Goal: Task Accomplishment & Management: Manage account settings

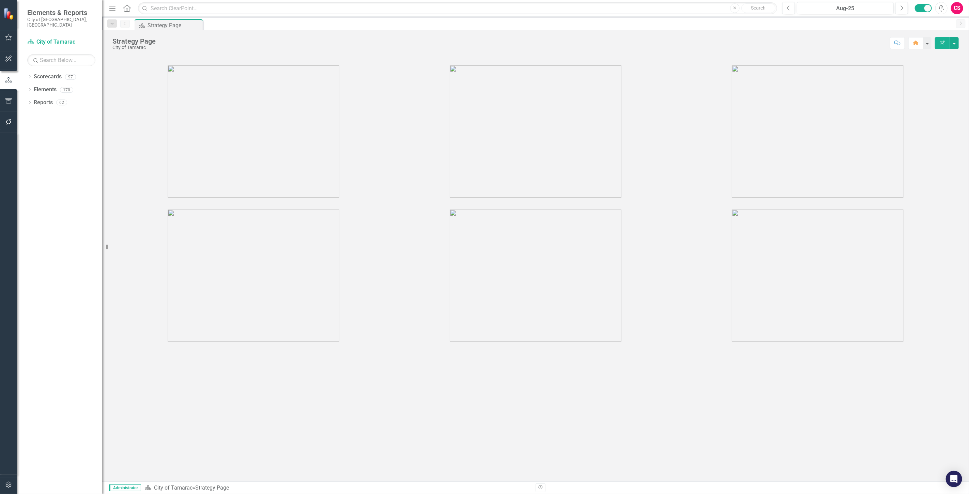
click at [18, 278] on div "Dropdown Scorecards 97 Dropdown City of Tamarac Dropdown Building Certificate o…" at bounding box center [59, 282] width 85 height 423
click at [47, 73] on link "Scorecards" at bounding box center [48, 77] width 28 height 8
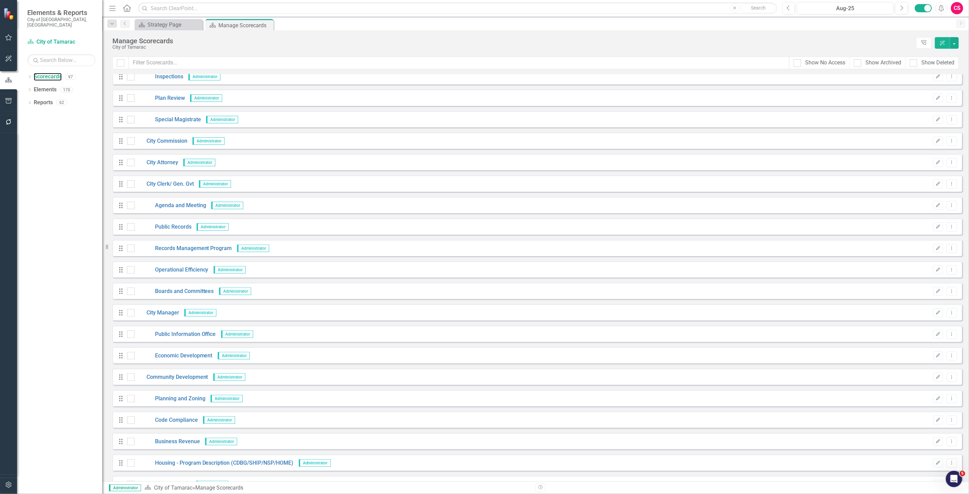
scroll to position [265, 0]
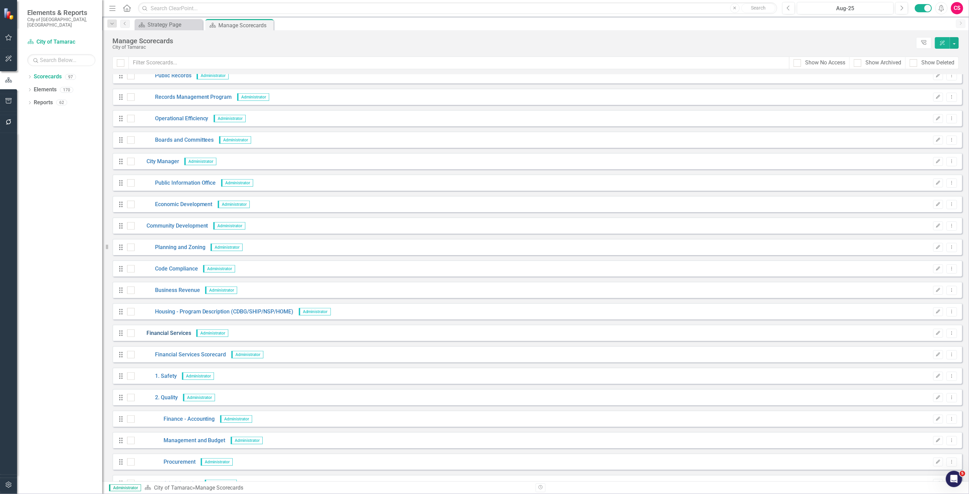
click at [167, 331] on link "Financial Services" at bounding box center [163, 333] width 57 height 8
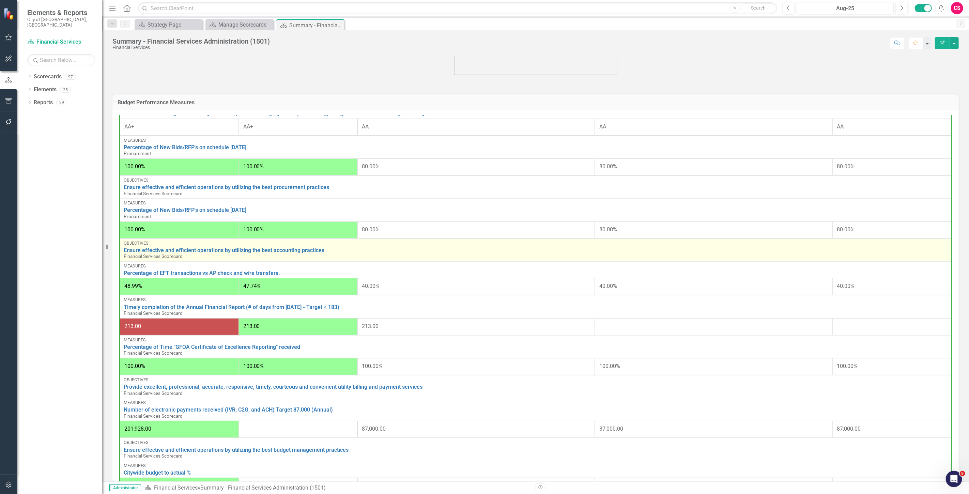
scroll to position [105, 0]
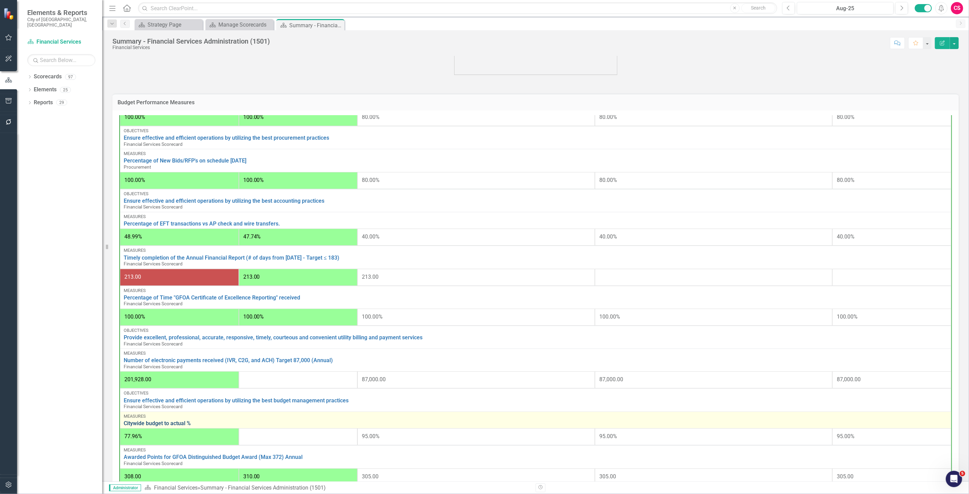
click at [155, 420] on link "Citywide budget to actual %" at bounding box center [536, 423] width 824 height 6
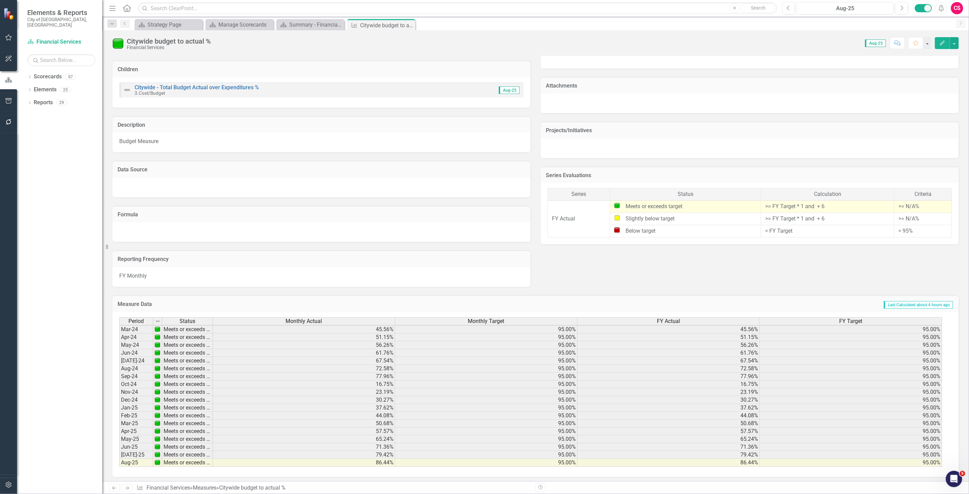
scroll to position [251, 0]
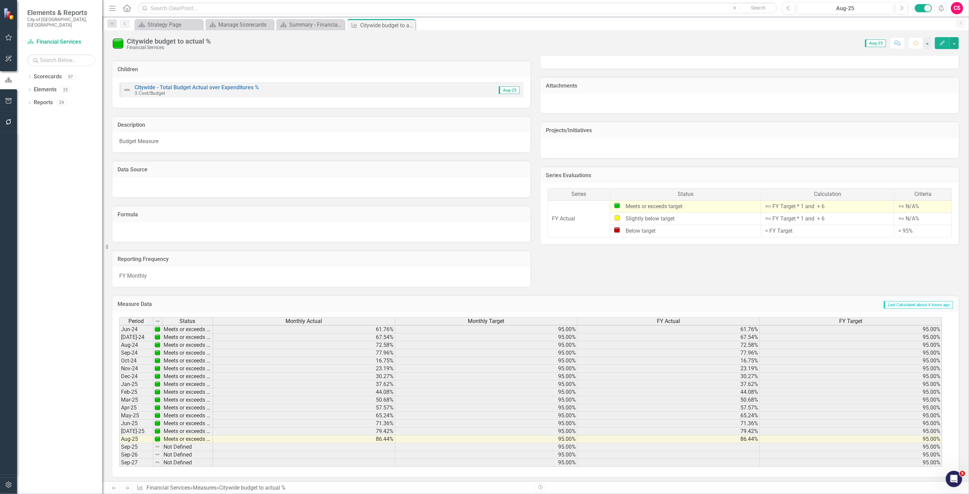
click at [10, 483] on icon "button" at bounding box center [8, 485] width 6 height 6
click at [50, 159] on link "System Setup" at bounding box center [61, 163] width 68 height 8
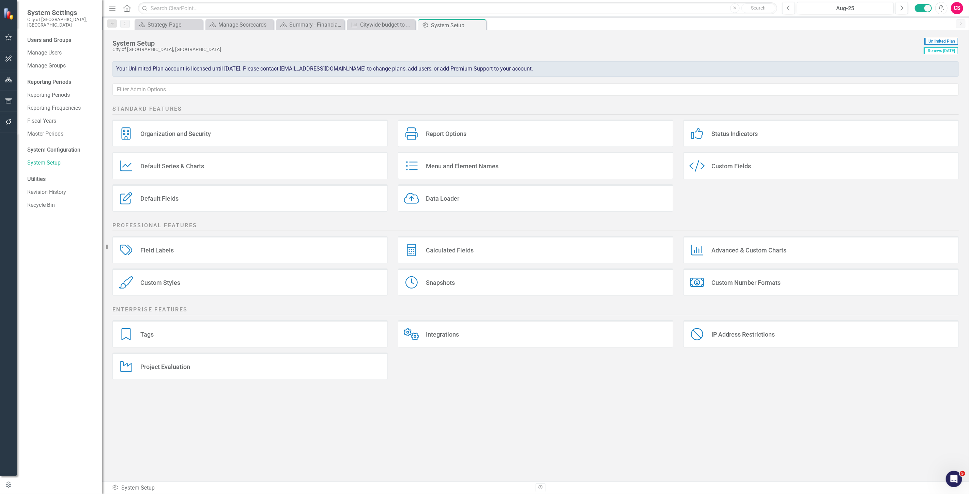
click at [475, 260] on div "Calculated Fields Calculated Fields" at bounding box center [535, 249] width 275 height 27
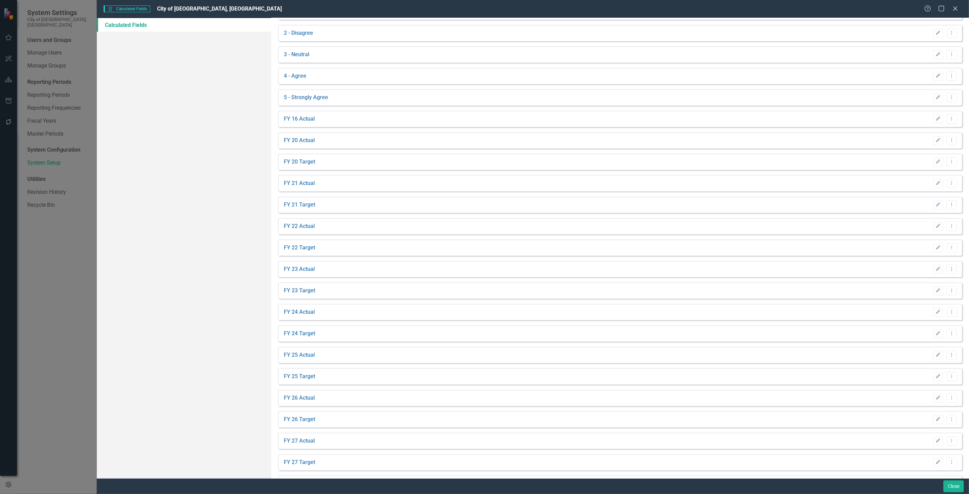
scroll to position [113, 0]
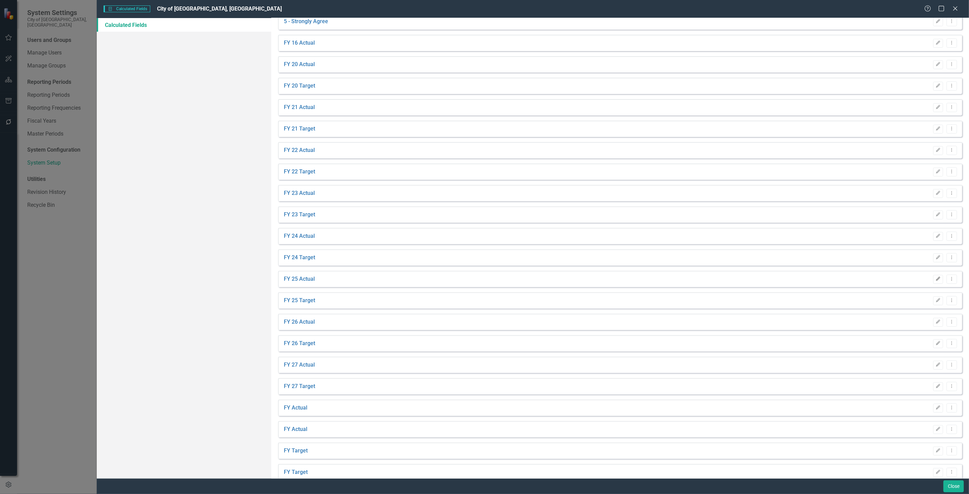
click at [936, 278] on icon "Edit" at bounding box center [938, 279] width 5 height 4
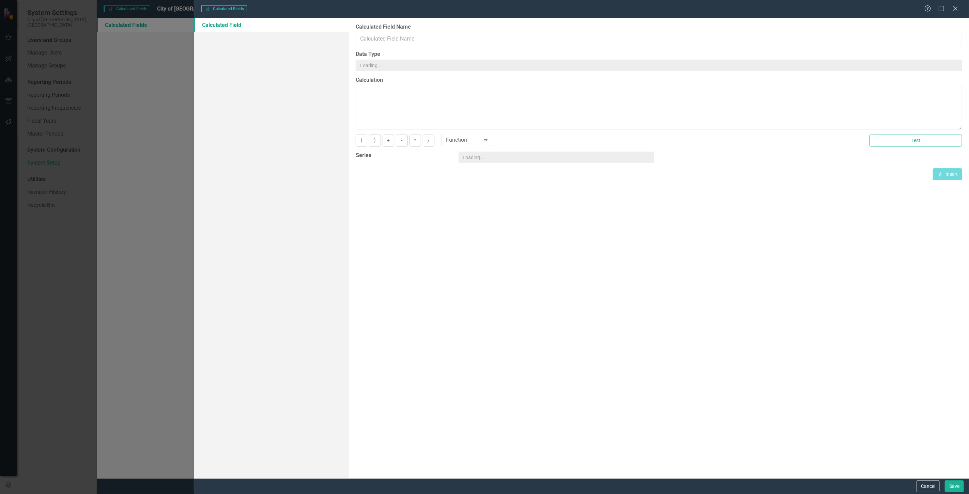
type input "FY 25 Actual"
type textarea "[FY Actual][Sep-25]"
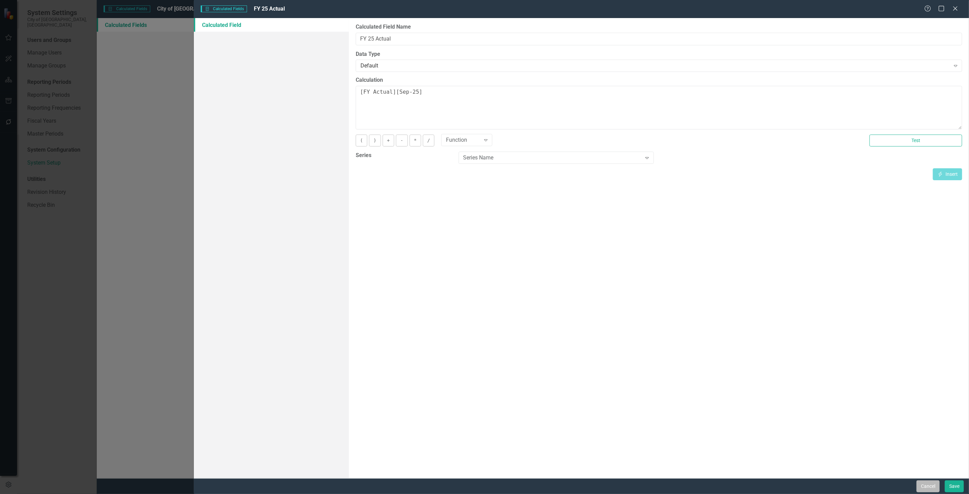
click at [928, 489] on button "Cancel" at bounding box center [928, 486] width 23 height 12
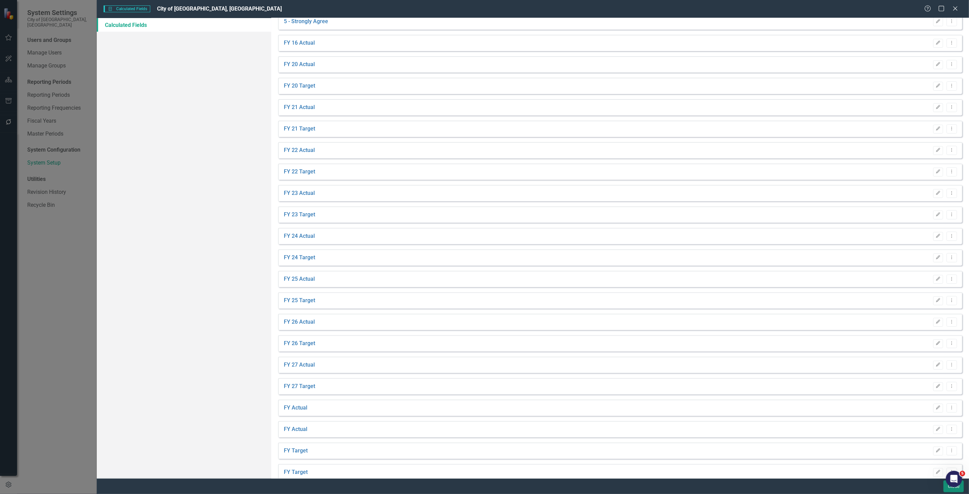
click at [946, 488] on button "Close" at bounding box center [953, 486] width 20 height 12
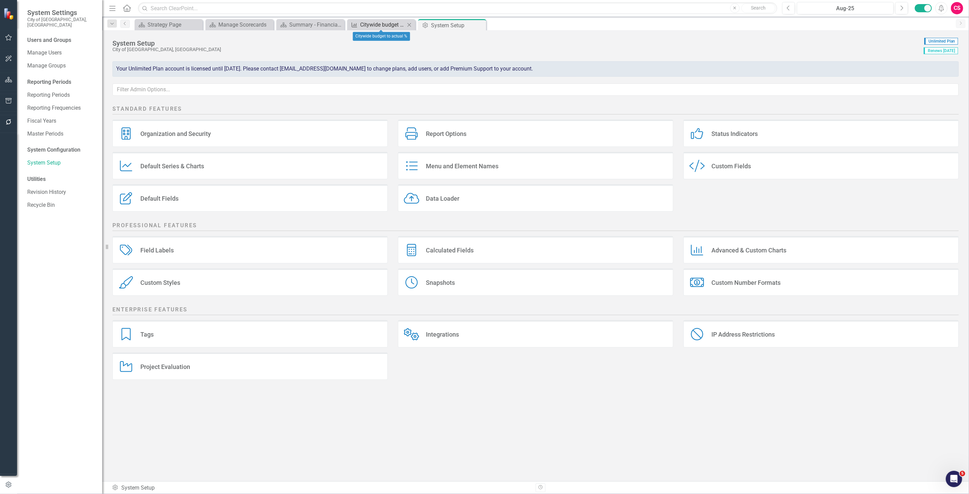
click at [371, 28] on div "Citywide budget to actual %" at bounding box center [382, 24] width 45 height 9
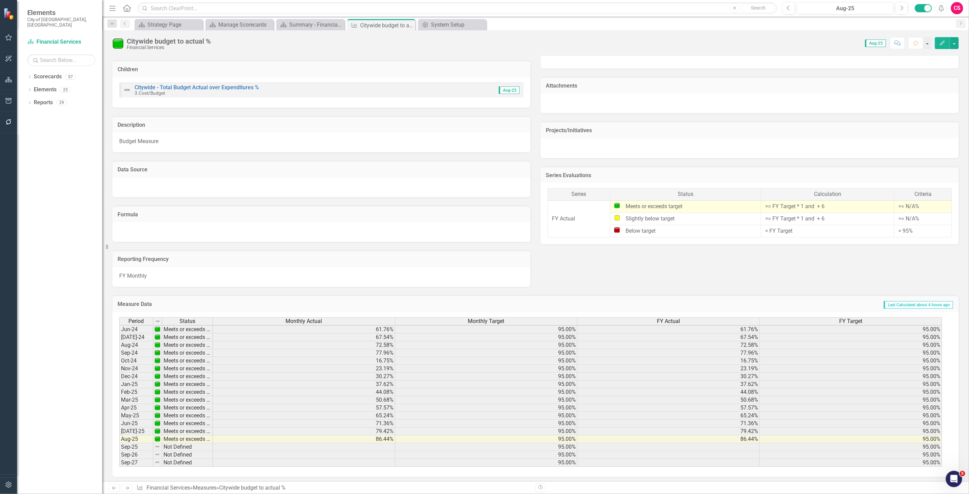
scroll to position [251, 0]
click at [366, 445] on td at bounding box center [304, 447] width 182 height 8
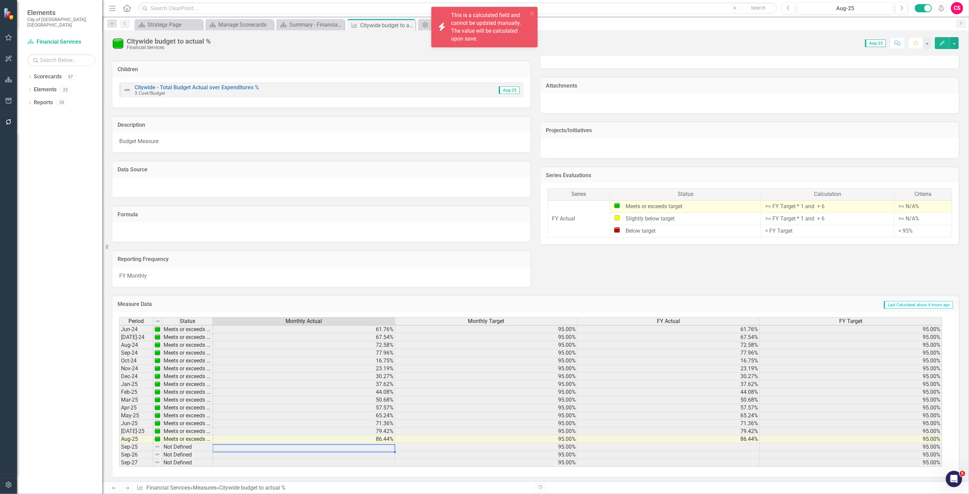
click at [620, 447] on td at bounding box center [669, 447] width 182 height 8
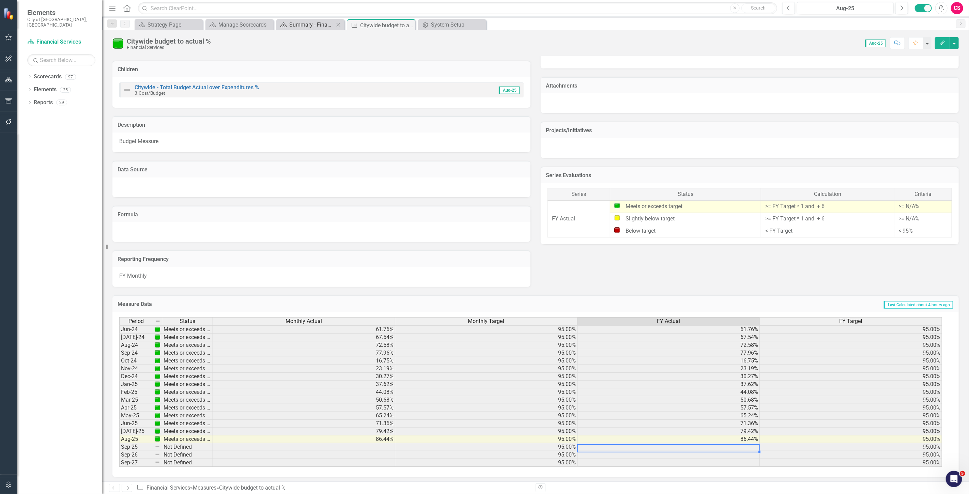
click at [295, 22] on div "Summary - Financial Services Administration (1501)" at bounding box center [311, 24] width 45 height 9
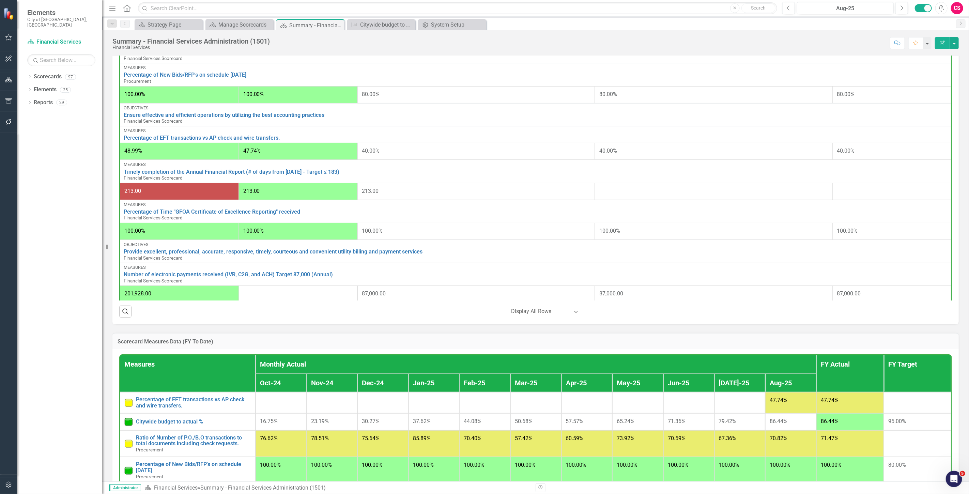
scroll to position [445, 0]
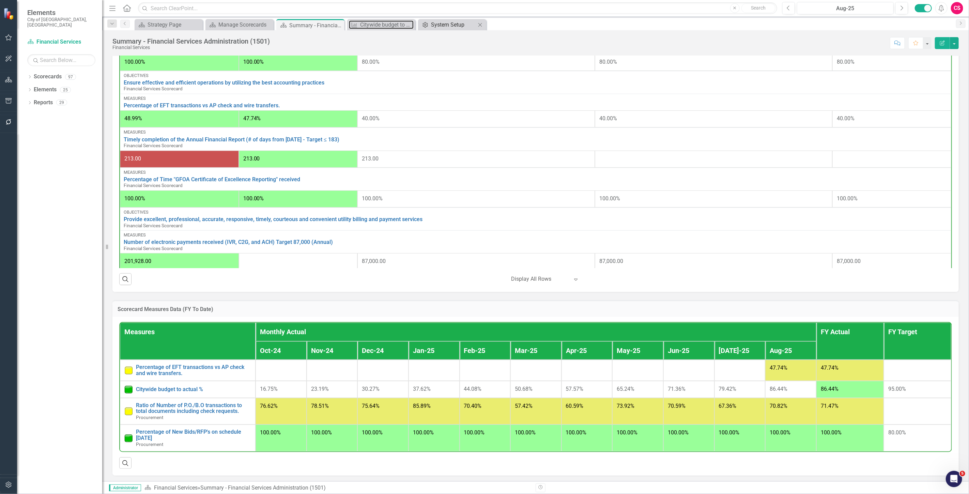
drag, startPoint x: 373, startPoint y: 25, endPoint x: 443, endPoint y: 22, distance: 70.2
click at [373, 24] on div "Citywide budget to actual %" at bounding box center [386, 24] width 53 height 9
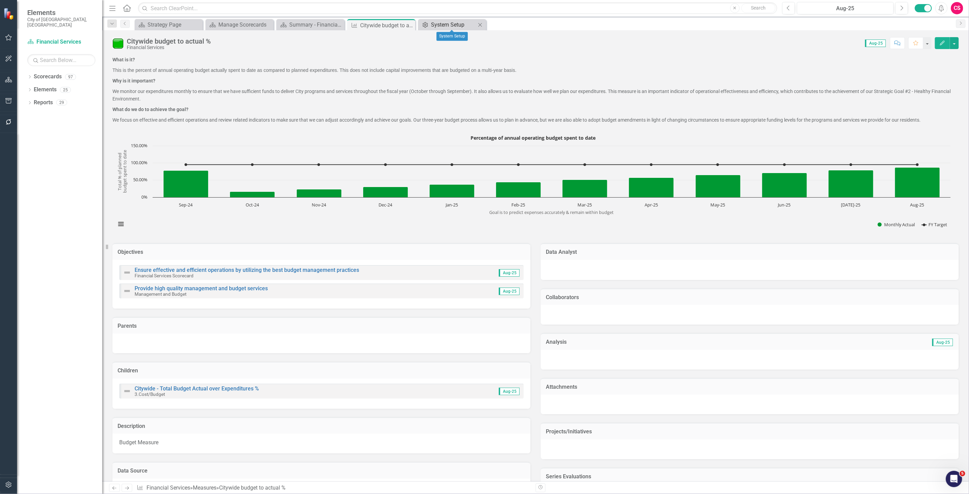
click at [435, 28] on div "System Setup" at bounding box center [453, 24] width 45 height 9
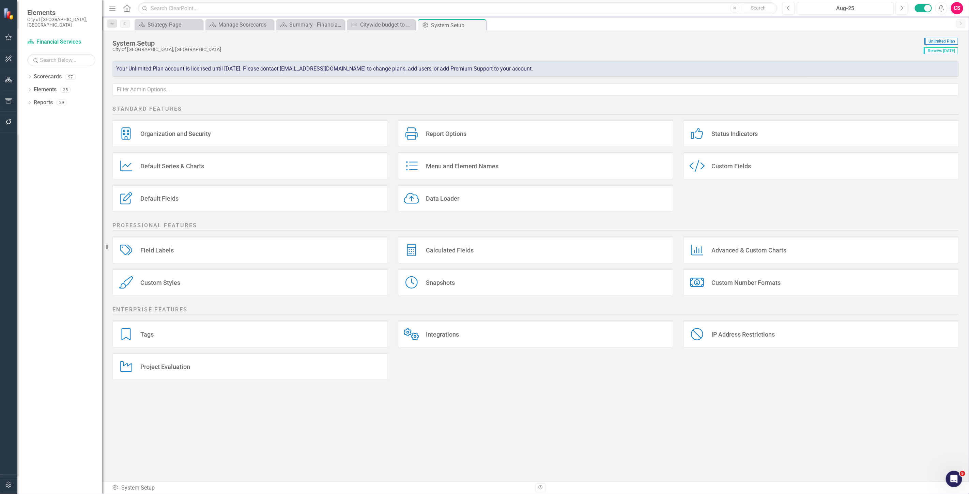
click at [474, 248] on div "Calculated Fields Calculated Fields" at bounding box center [535, 249] width 275 height 27
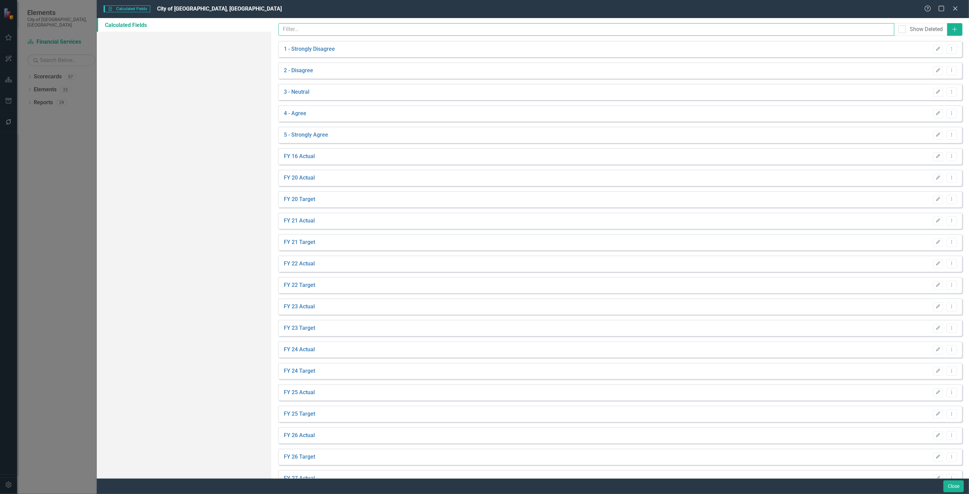
click at [317, 32] on input "text" at bounding box center [586, 29] width 616 height 13
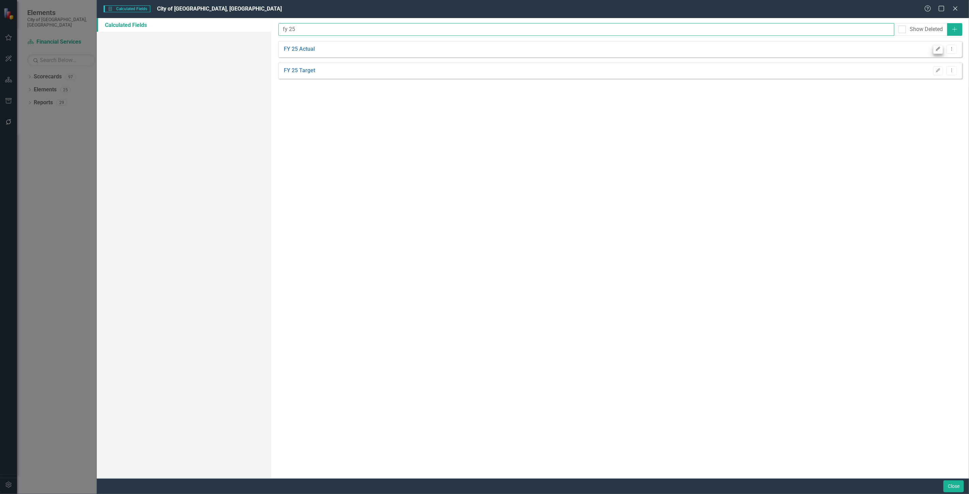
type input "fy 25"
click at [941, 47] on button "Edit" at bounding box center [938, 49] width 10 height 9
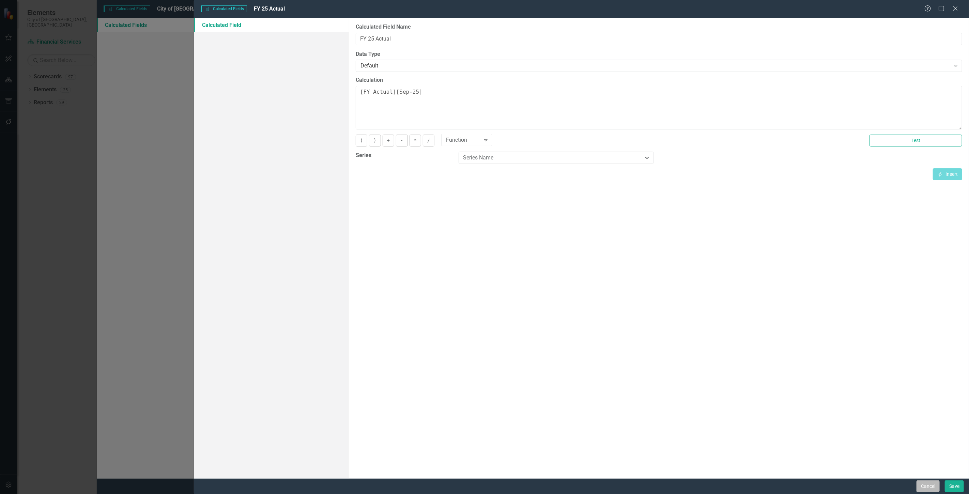
click at [925, 482] on button "Cancel" at bounding box center [928, 486] width 23 height 12
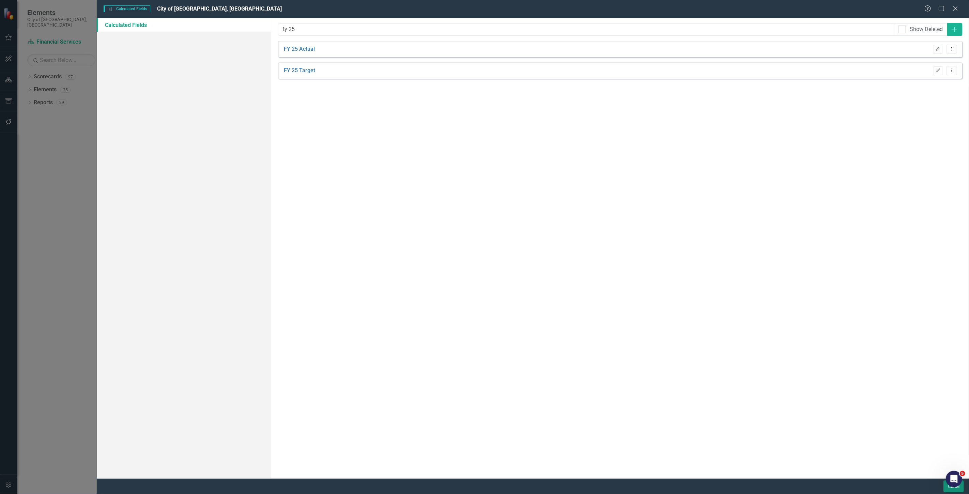
click at [949, 491] on button "Close" at bounding box center [953, 486] width 20 height 12
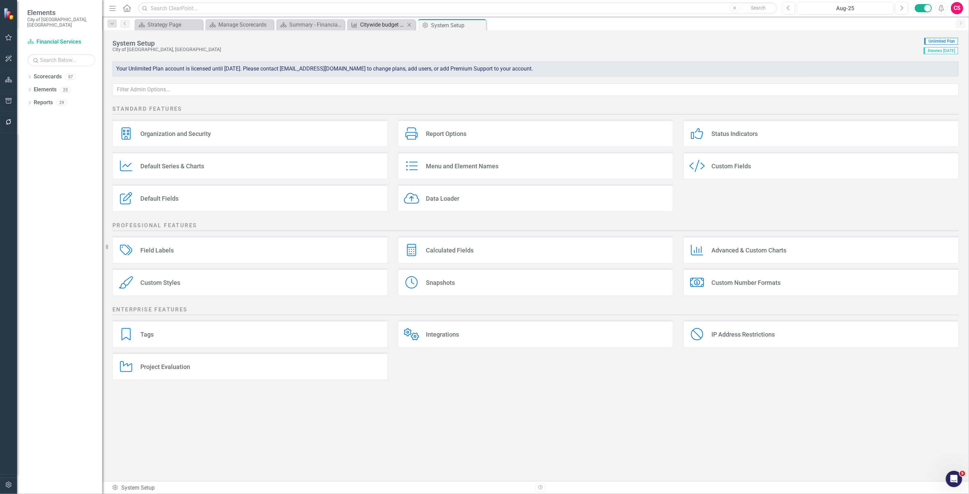
click at [373, 21] on div "Citywide budget to actual %" at bounding box center [382, 24] width 45 height 9
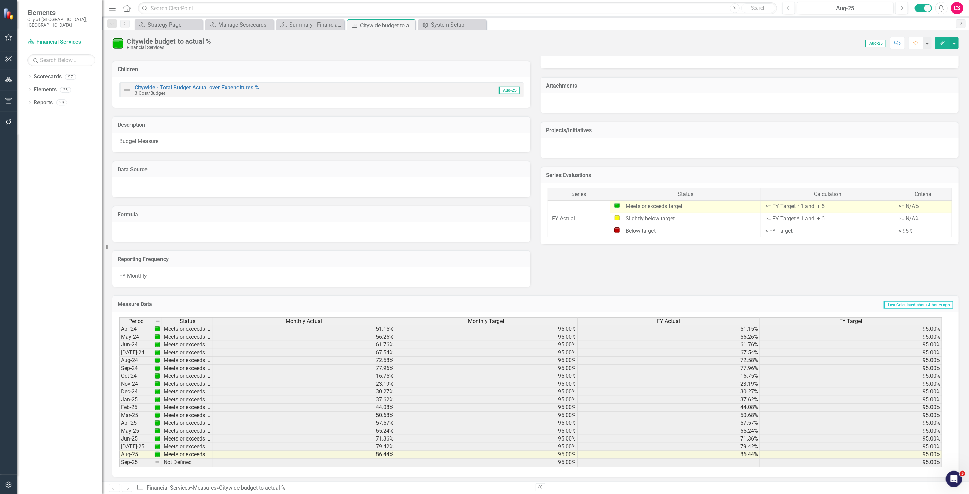
scroll to position [252, 0]
